Goal: Transaction & Acquisition: Book appointment/travel/reservation

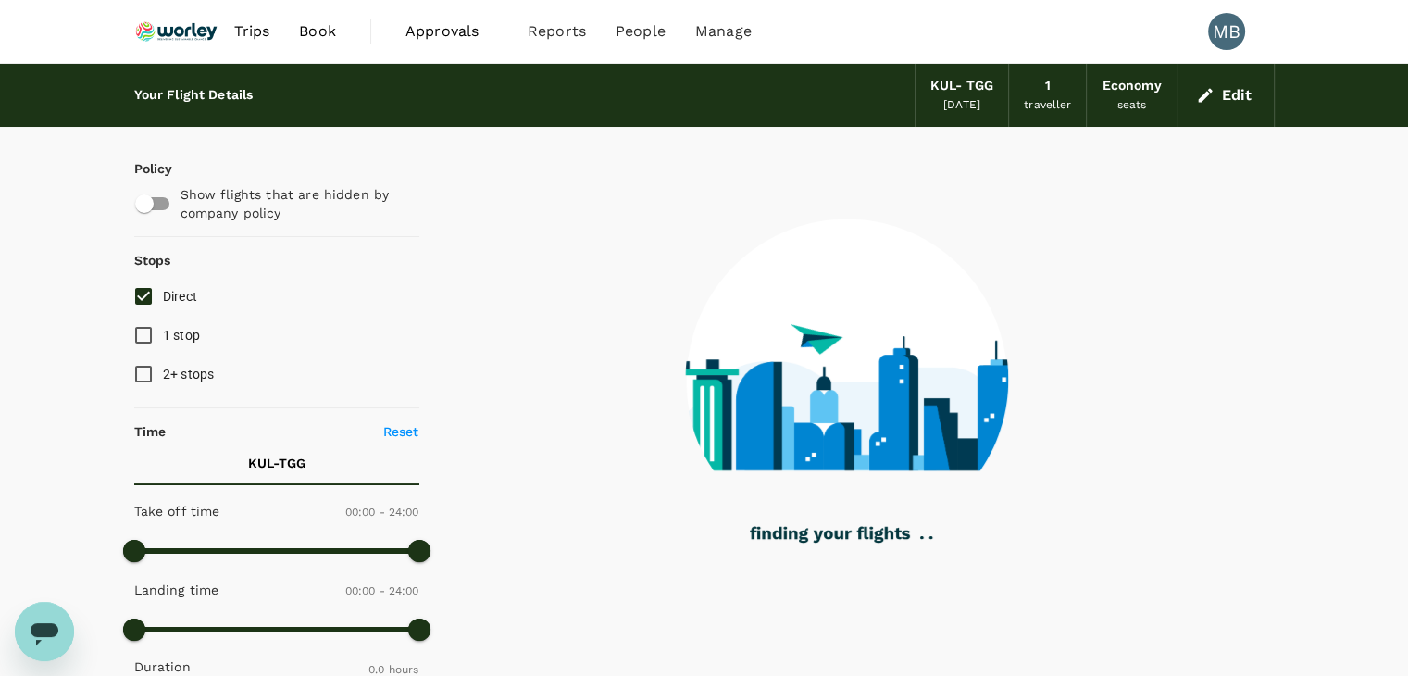
click at [1216, 87] on button "Edit" at bounding box center [1226, 96] width 67 height 30
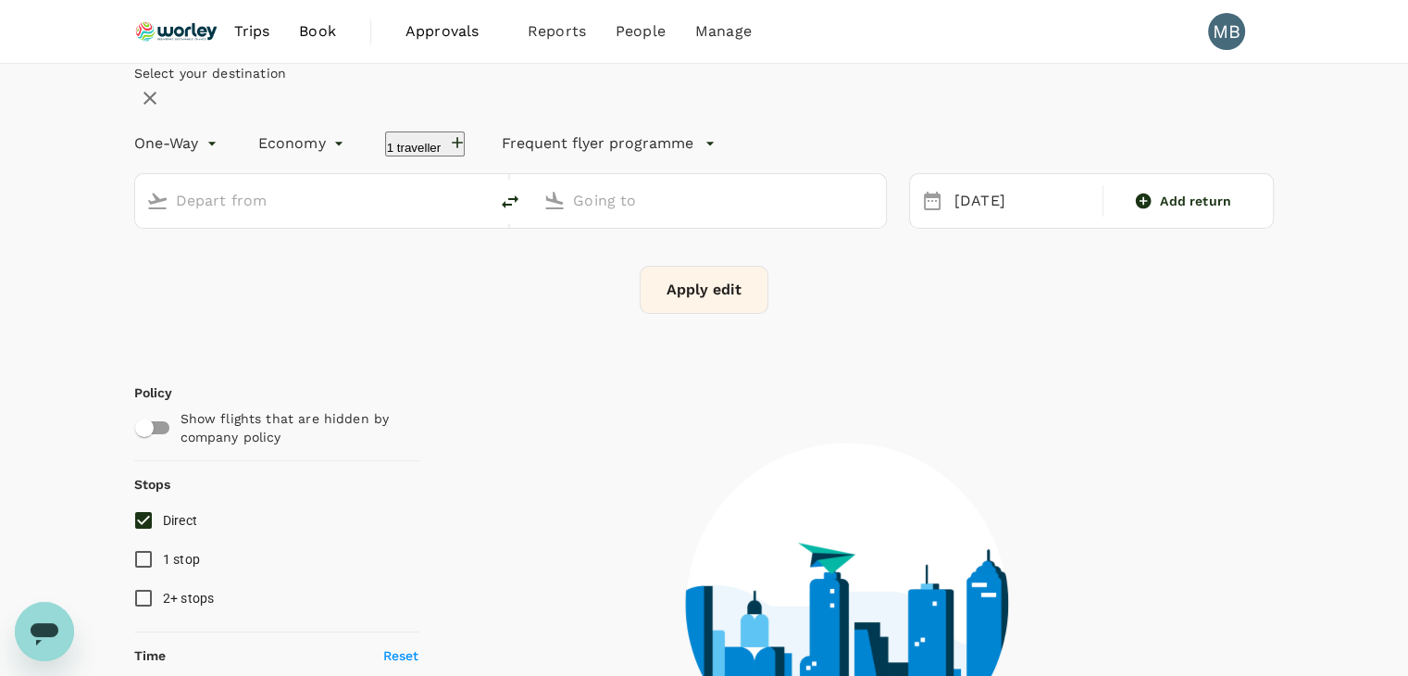
type input "Kuala Lumpur Intl ([GEOGRAPHIC_DATA])"
type input "[GEOGRAPHIC_DATA] (TGG)"
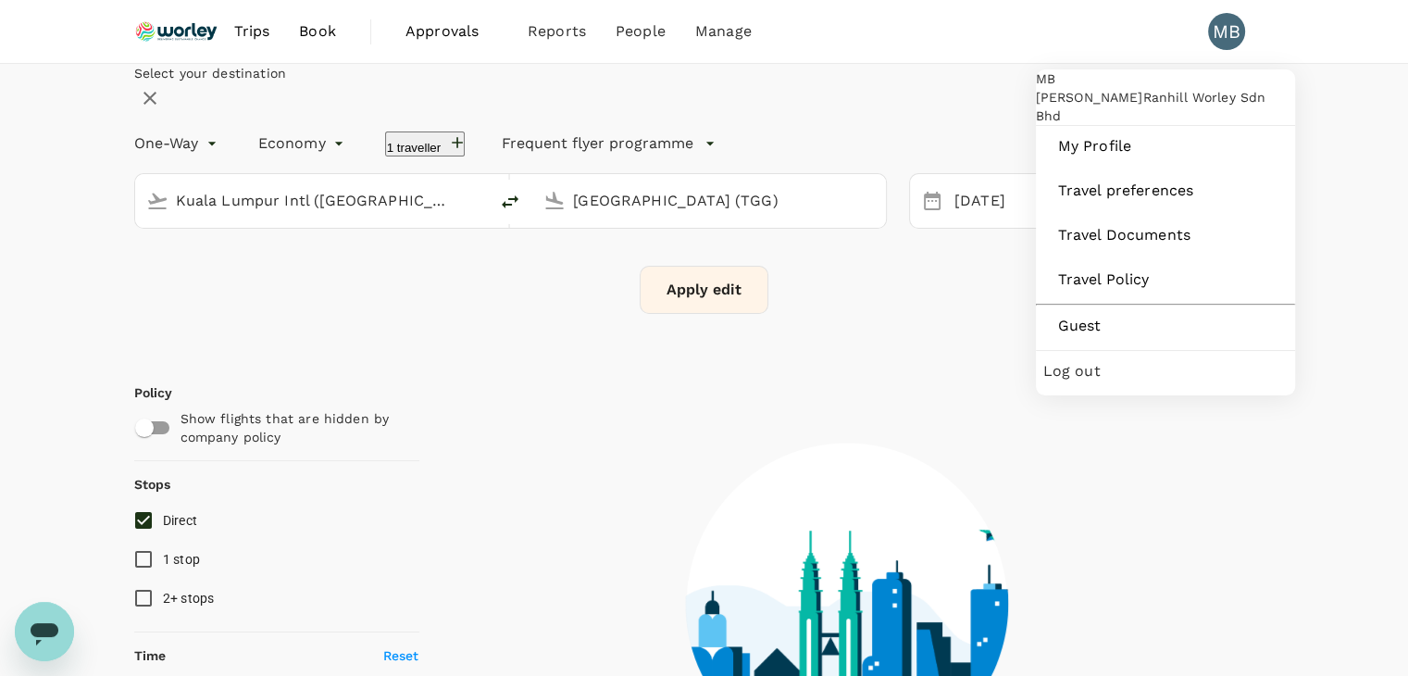
click at [1072, 382] on span "Log out" at bounding box center [1165, 371] width 244 height 22
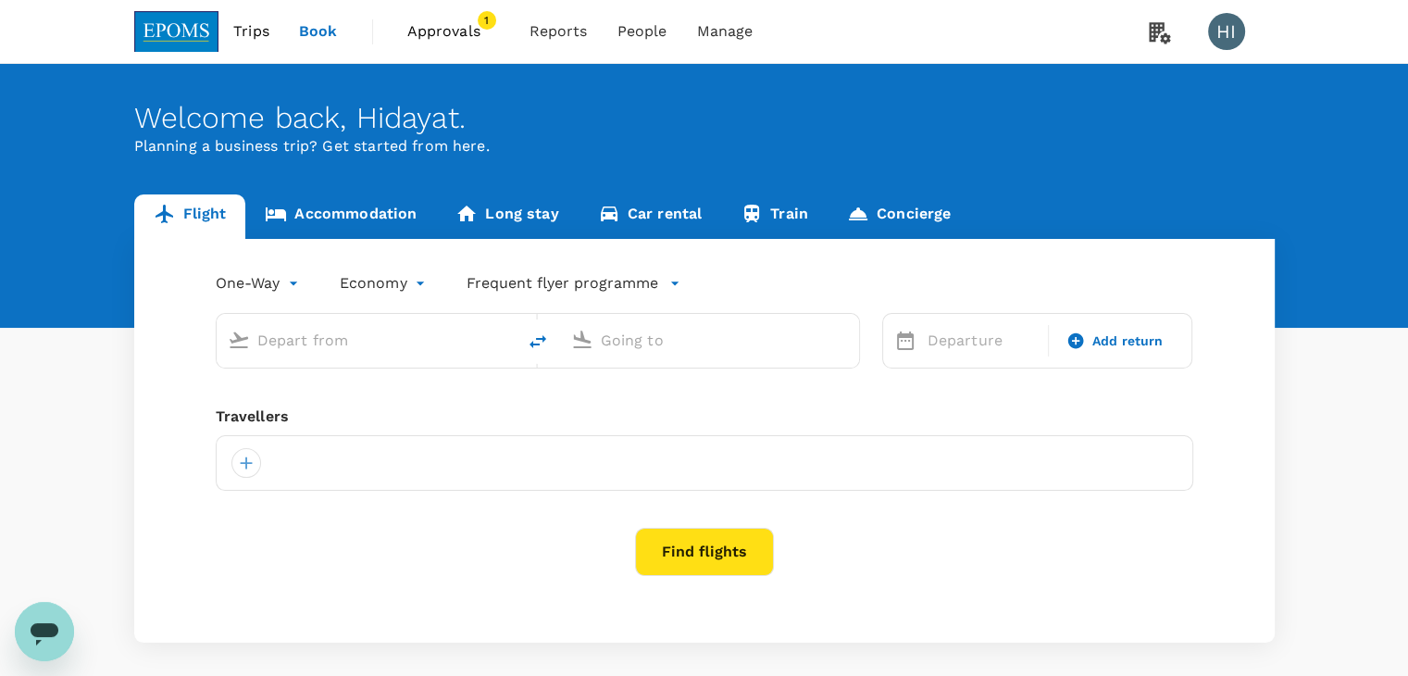
type input "[PERSON_NAME] (JHB)"
type input "Kuala Lumpur Intl ([GEOGRAPHIC_DATA])"
